Goal: Browse casually

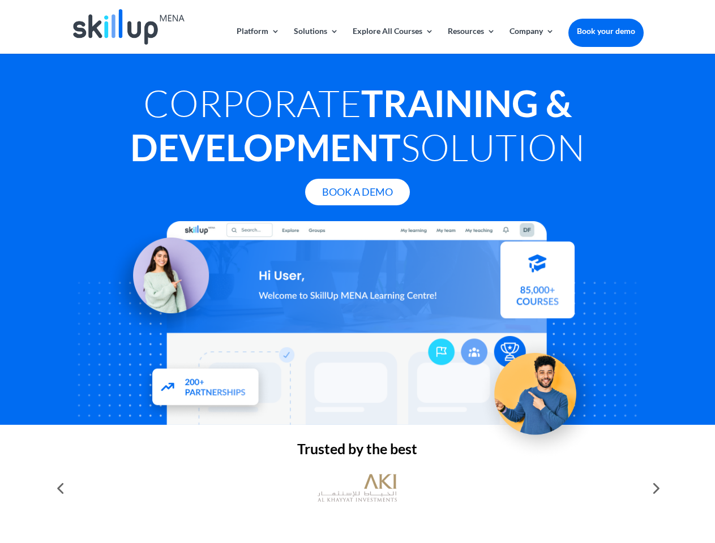
click at [357, 272] on div at bounding box center [357, 323] width 572 height 204
click at [315, 40] on link "Solutions" at bounding box center [316, 40] width 45 height 27
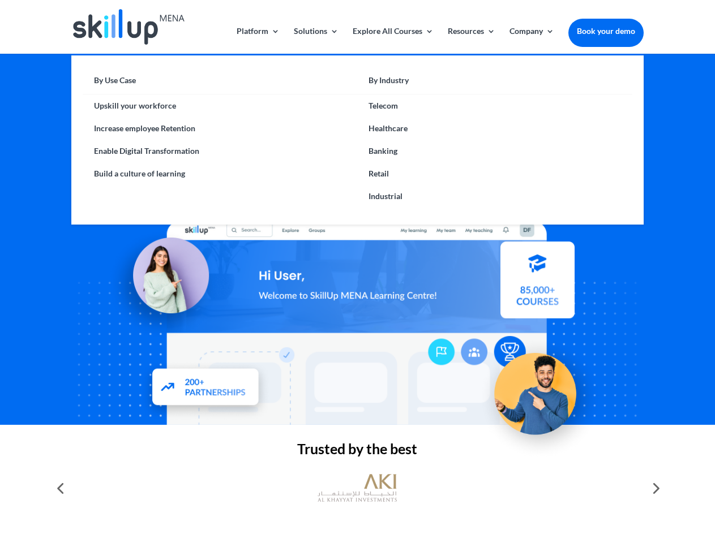
click at [392, 40] on link "Explore All Courses" at bounding box center [393, 40] width 81 height 27
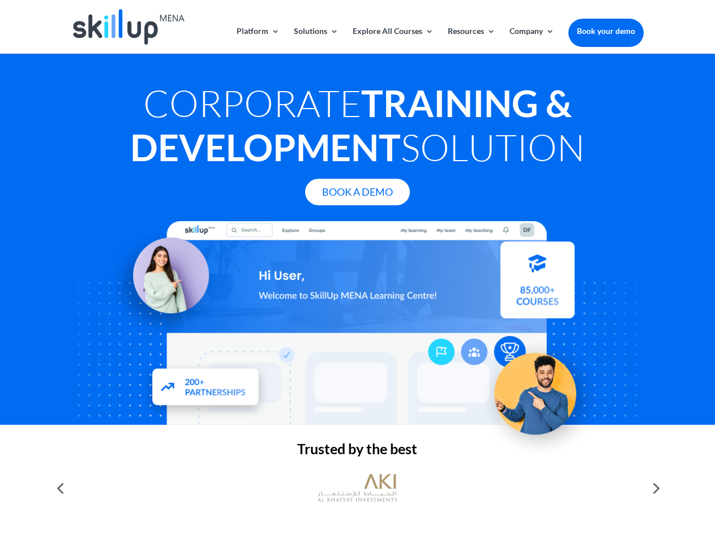
click at [470, 40] on link "Resources" at bounding box center [472, 40] width 48 height 27
click at [531, 40] on link "Company" at bounding box center [531, 40] width 45 height 27
click at [357, 488] on img at bounding box center [356, 489] width 79 height 40
